Goal: Information Seeking & Learning: Learn about a topic

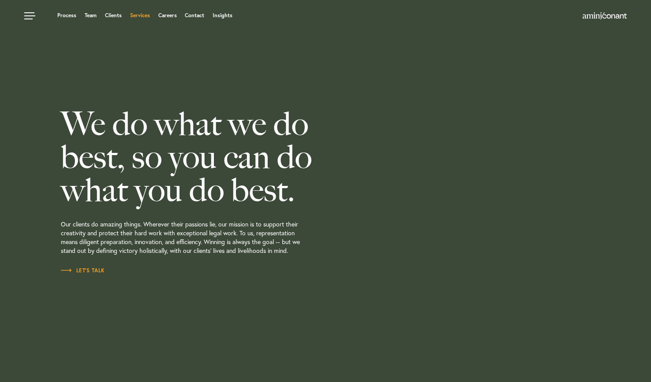
click at [145, 14] on link "Services" at bounding box center [140, 15] width 20 height 5
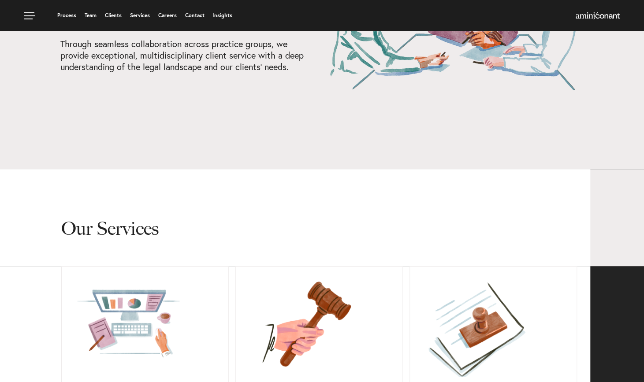
scroll to position [131, 0]
click at [139, 16] on link "Services" at bounding box center [140, 15] width 20 height 5
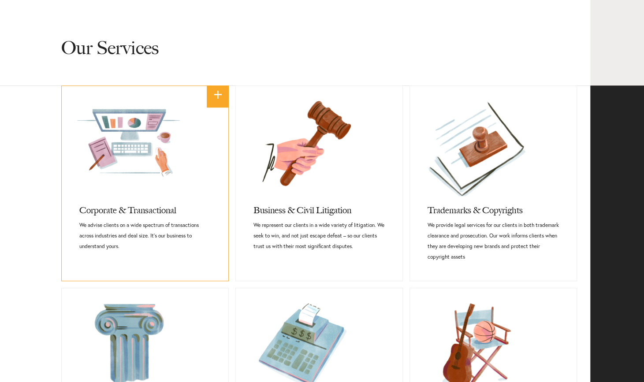
scroll to position [322, 0]
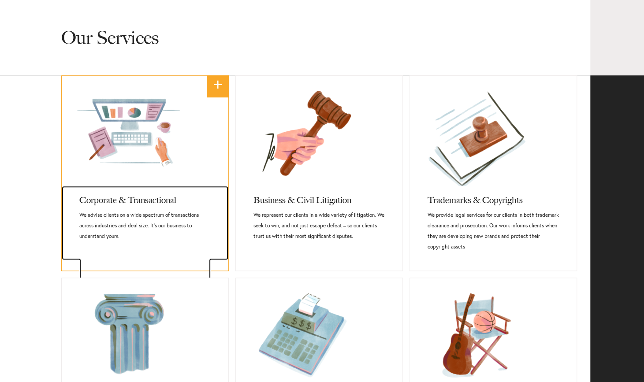
click at [171, 210] on p "We advise clients on a wide spectrum of transactions across industries and deal…" at bounding box center [144, 226] width 131 height 32
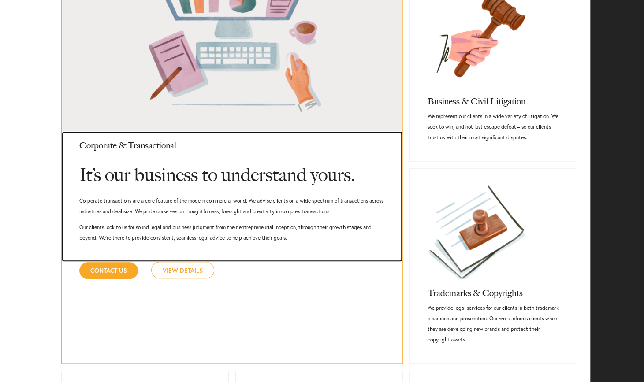
scroll to position [461, 0]
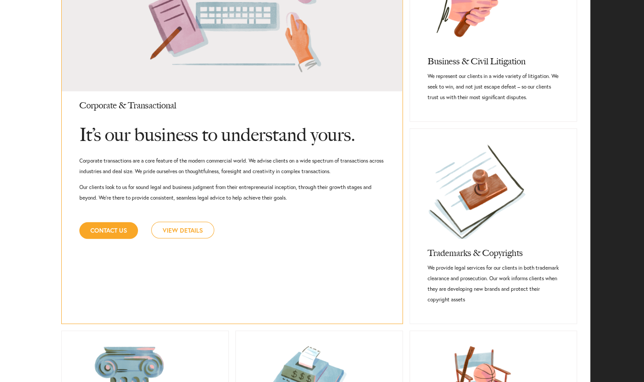
click at [116, 231] on link "Contact Us" at bounding box center [108, 230] width 59 height 17
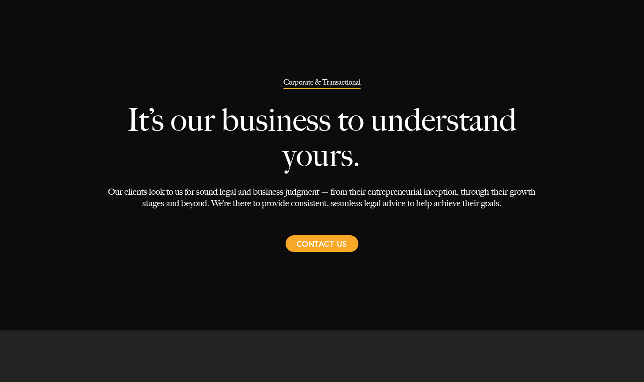
select select "Austin"
select select "Business and Civil Litigation"
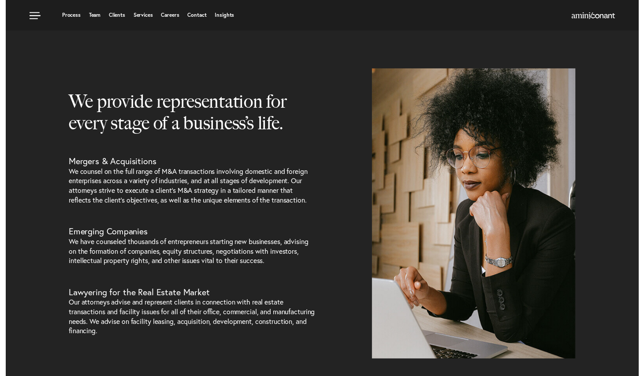
scroll to position [317, 0]
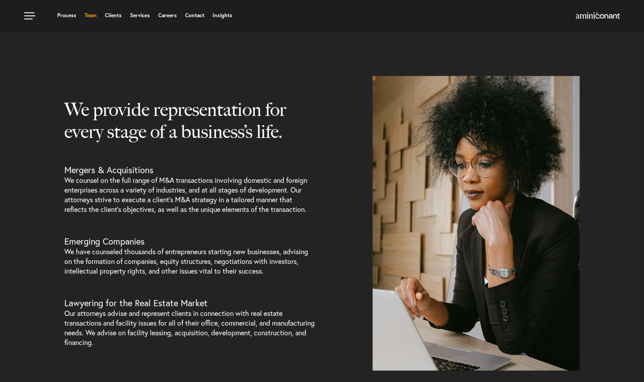
click at [88, 16] on link "Team" at bounding box center [91, 15] width 12 height 5
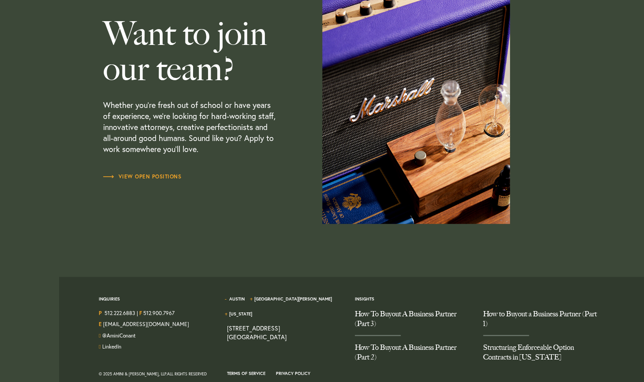
scroll to position [2599, 0]
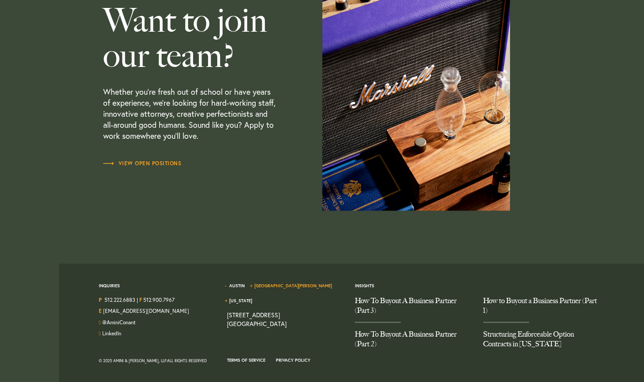
click at [276, 286] on link "[GEOGRAPHIC_DATA][PERSON_NAME]" at bounding box center [294, 286] width 78 height 6
click at [278, 285] on link "[GEOGRAPHIC_DATA][PERSON_NAME]" at bounding box center [294, 286] width 78 height 6
click at [271, 285] on link "[GEOGRAPHIC_DATA][PERSON_NAME]" at bounding box center [294, 286] width 78 height 6
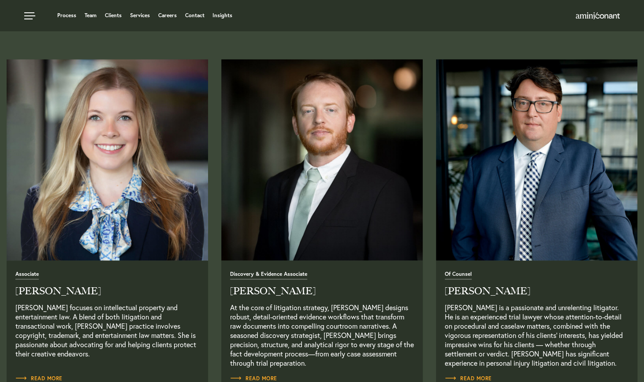
scroll to position [985, 0]
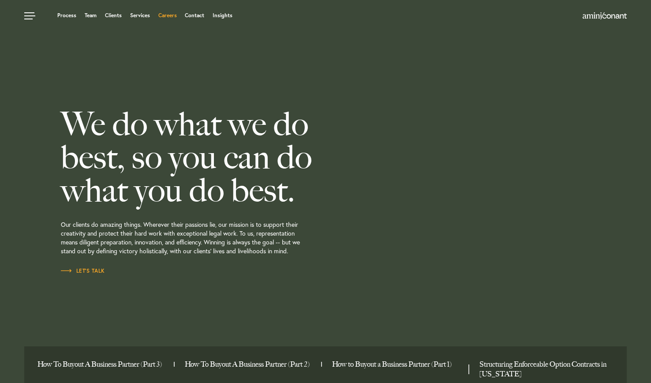
click at [168, 14] on link "Careers" at bounding box center [167, 15] width 19 height 5
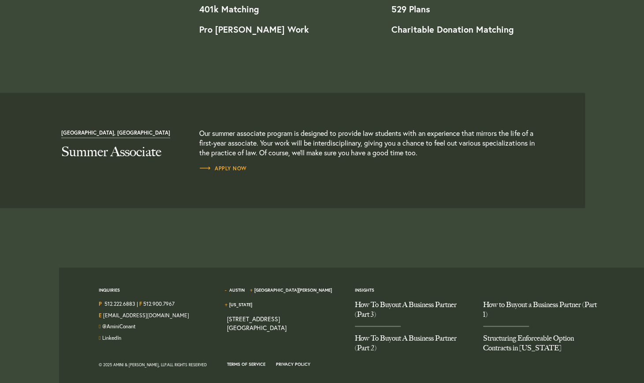
scroll to position [944, 0]
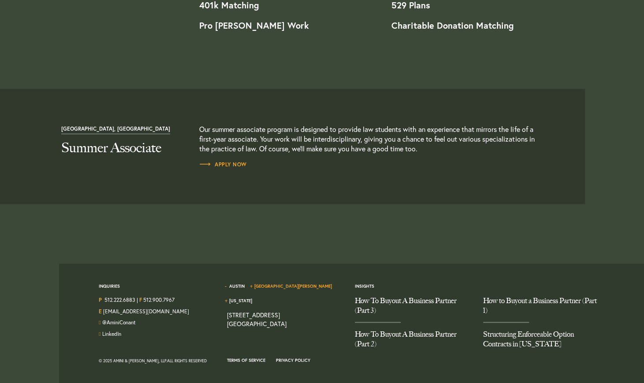
click at [282, 288] on link "[GEOGRAPHIC_DATA][PERSON_NAME]" at bounding box center [294, 286] width 78 height 6
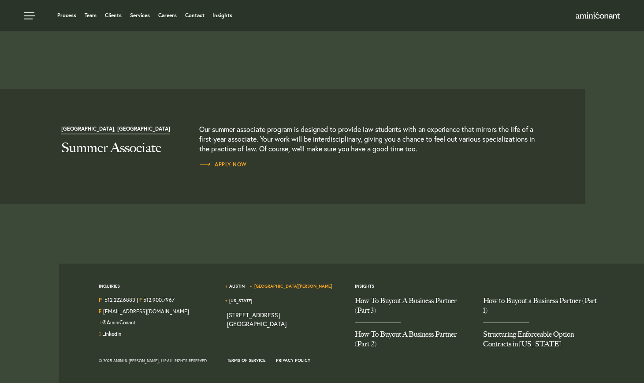
scroll to position [928, 0]
click at [233, 288] on link "Austin" at bounding box center [236, 286] width 15 height 6
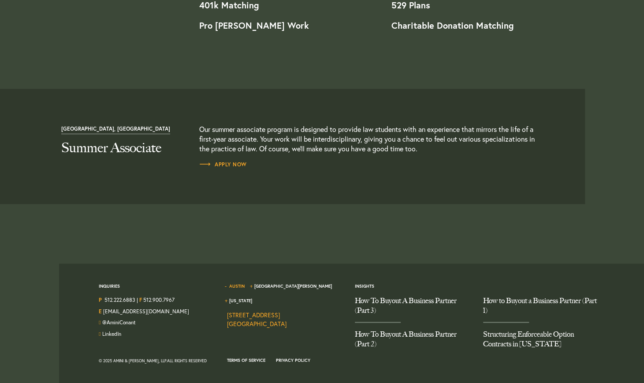
scroll to position [944, 0]
click at [268, 288] on span "[GEOGRAPHIC_DATA][PERSON_NAME]" at bounding box center [295, 289] width 86 height 13
click at [269, 285] on link "[GEOGRAPHIC_DATA][PERSON_NAME]" at bounding box center [294, 286] width 78 height 6
click at [264, 310] on link "2323 Lincoln Blvd Santa Monica, CA 90405" at bounding box center [257, 318] width 60 height 17
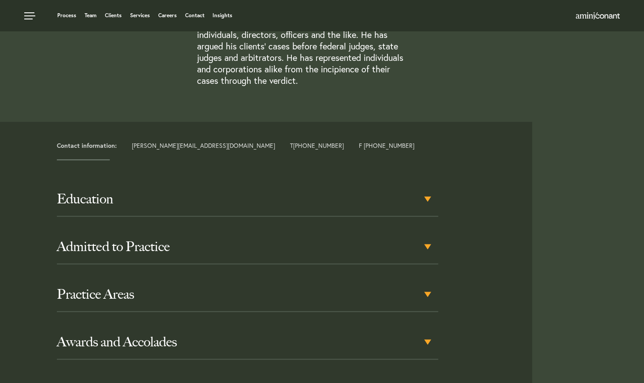
scroll to position [295, 0]
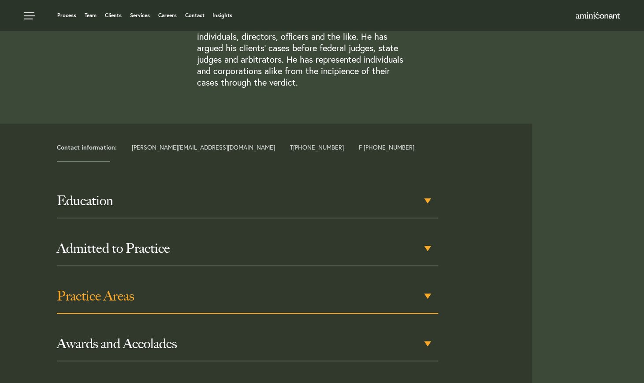
click at [424, 288] on h3 "Practice Areas" at bounding box center [247, 296] width 381 height 16
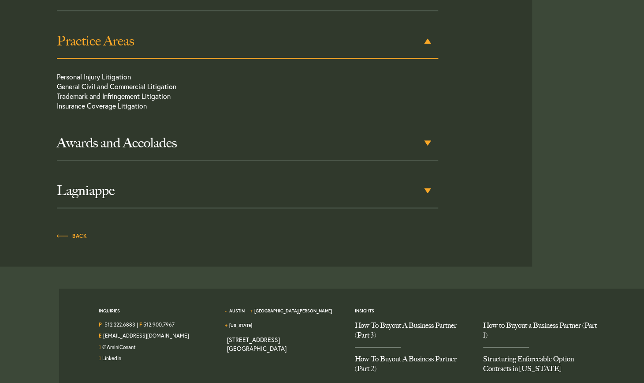
scroll to position [575, 0]
